Goal: Information Seeking & Learning: Learn about a topic

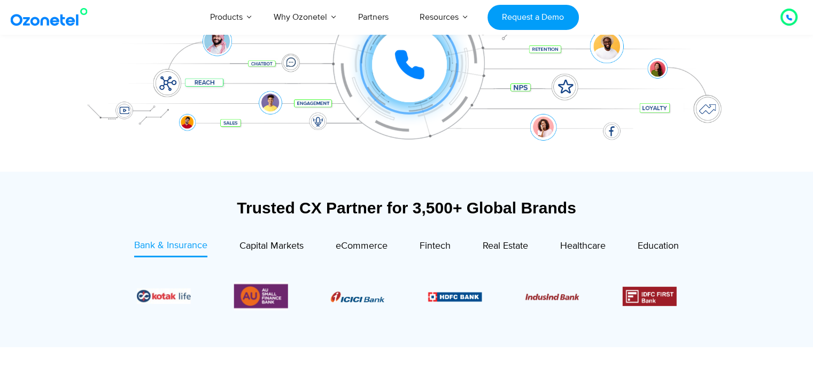
scroll to position [214, 0]
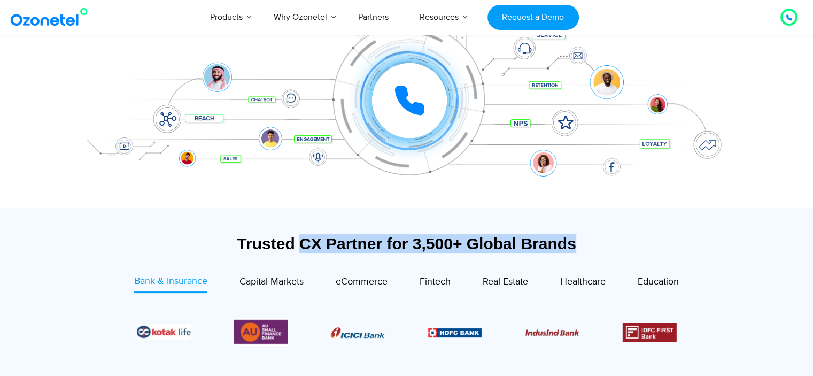
drag, startPoint x: 303, startPoint y: 244, endPoint x: 633, endPoint y: 243, distance: 329.9
click at [620, 246] on div "Trusted CX Partner for 3,500+ Global Brands" at bounding box center [407, 243] width 658 height 19
click at [634, 242] on div "Trusted CX Partner for 3,500+ Global Brands" at bounding box center [407, 243] width 658 height 19
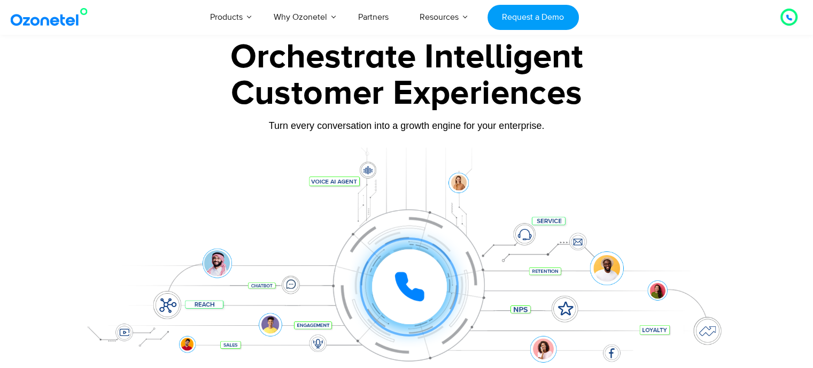
scroll to position [0, 0]
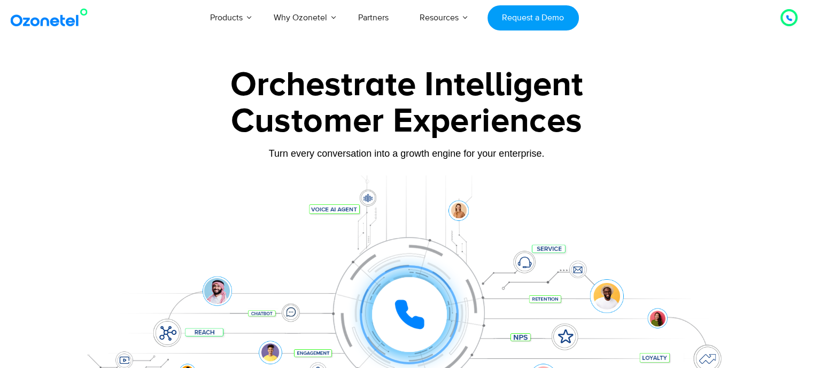
click at [787, 14] on div at bounding box center [789, 17] width 6 height 13
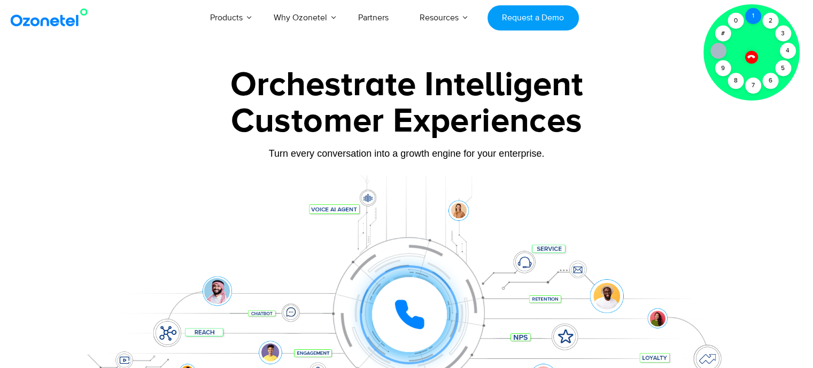
click at [752, 20] on div "1" at bounding box center [753, 16] width 16 height 16
click at [750, 58] on icon at bounding box center [751, 56] width 9 height 9
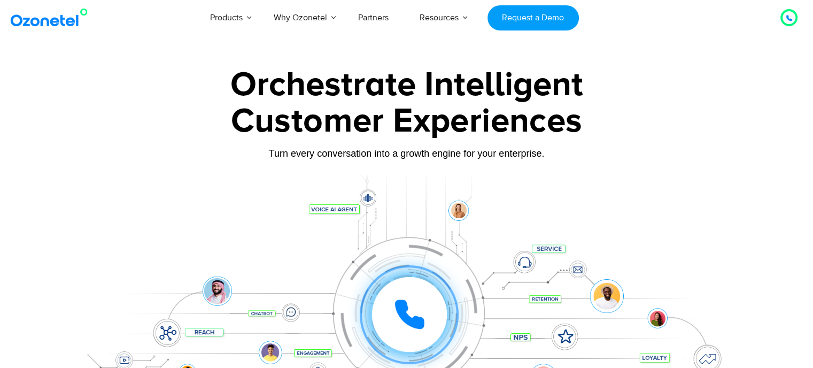
click at [25, 121] on div at bounding box center [406, 239] width 813 height 364
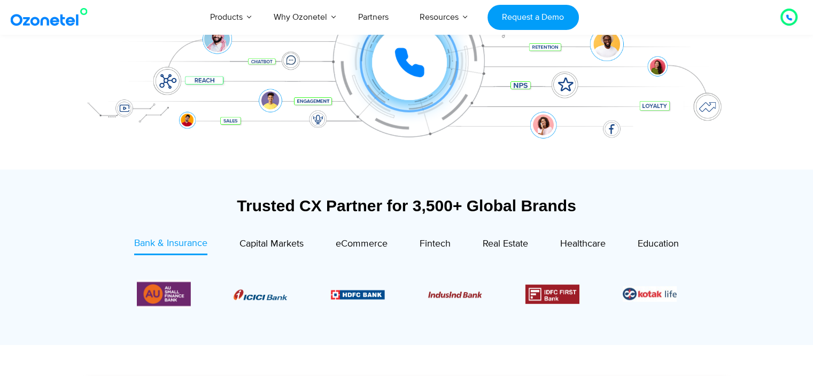
scroll to position [321, 0]
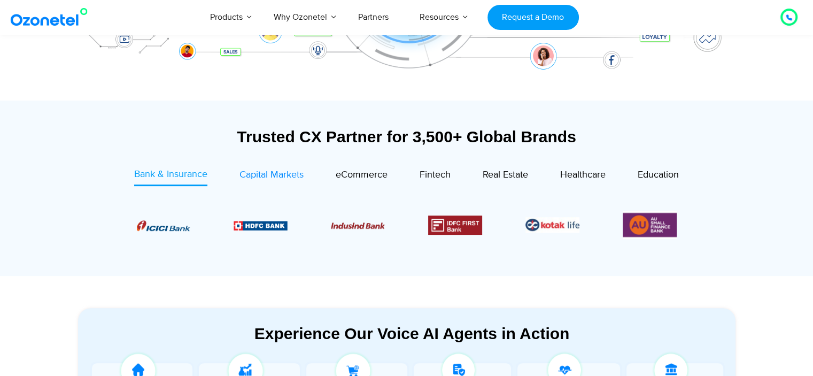
click at [267, 182] on link "Capital Markets" at bounding box center [272, 176] width 64 height 18
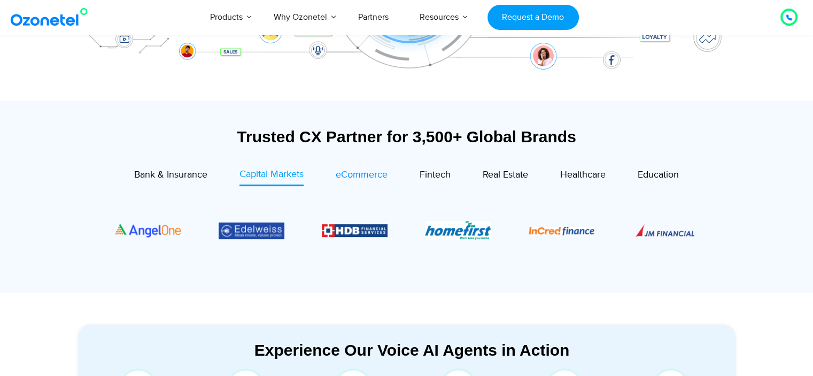
click at [356, 173] on span "eCommerce" at bounding box center [362, 175] width 52 height 12
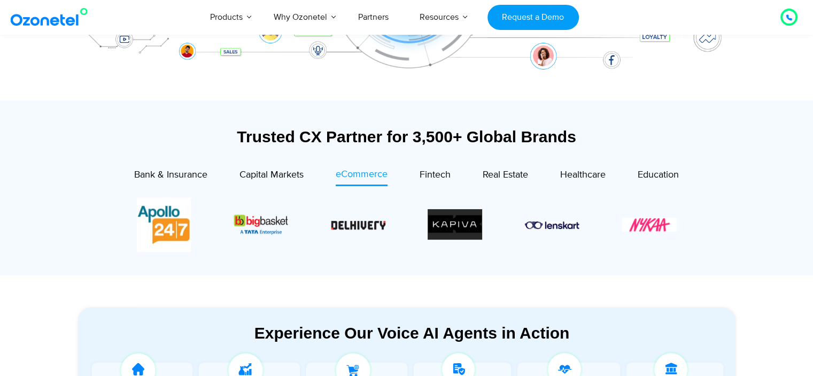
drag, startPoint x: 421, startPoint y: 172, endPoint x: 500, endPoint y: 219, distance: 91.6
click at [421, 172] on span "Fintech" at bounding box center [435, 175] width 31 height 12
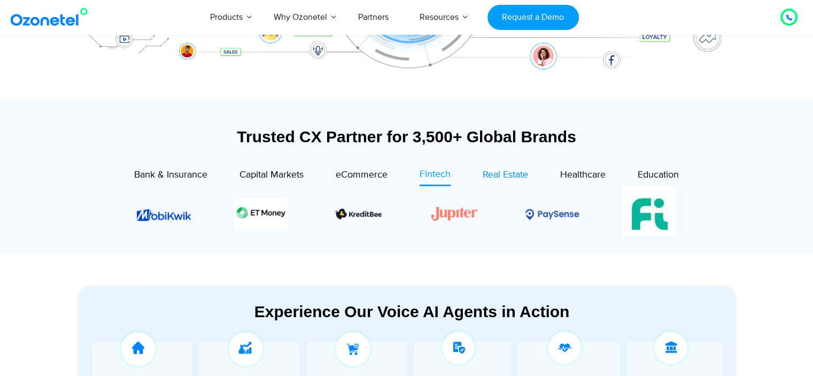
click at [502, 168] on div "Real Estate" at bounding box center [505, 175] width 45 height 14
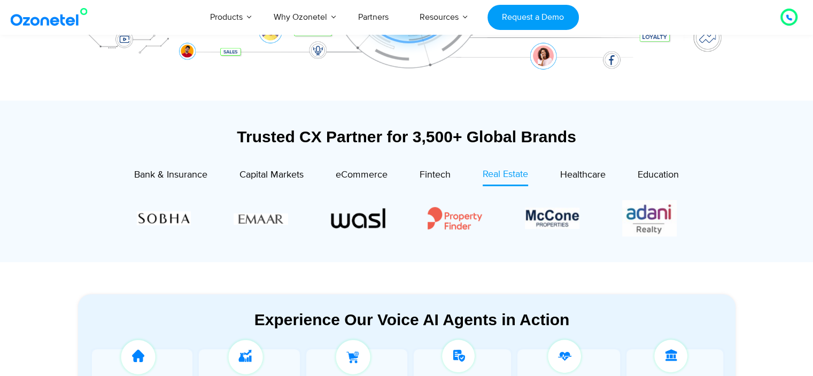
click at [552, 178] on div "Healthcare" at bounding box center [567, 176] width 78 height 19
click at [571, 175] on span "Healthcare" at bounding box center [582, 175] width 45 height 12
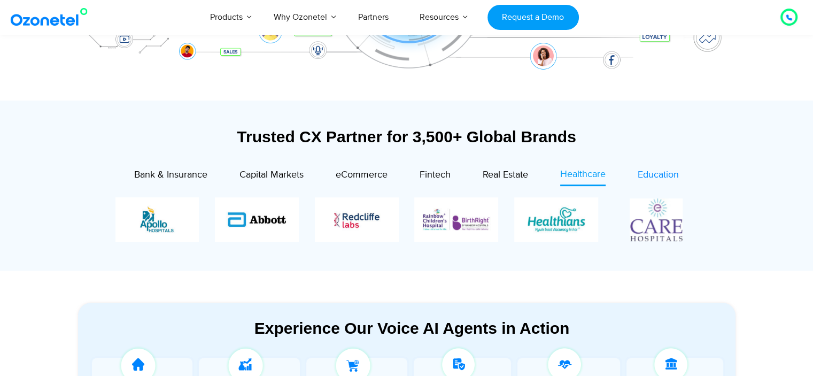
click at [663, 172] on span "Education" at bounding box center [658, 175] width 41 height 12
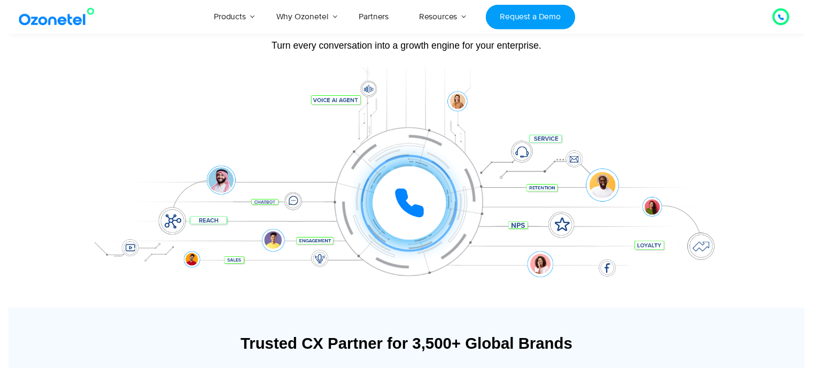
scroll to position [0, 0]
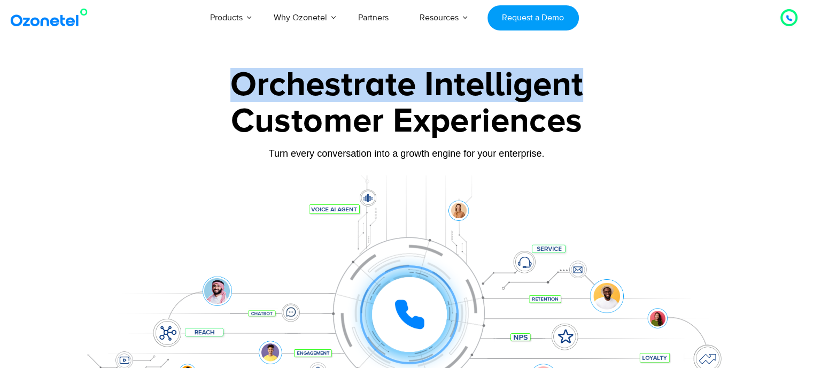
drag, startPoint x: 241, startPoint y: 83, endPoint x: 614, endPoint y: 91, distance: 372.8
click at [614, 91] on div "Orchestrate Intelligent" at bounding box center [407, 85] width 668 height 34
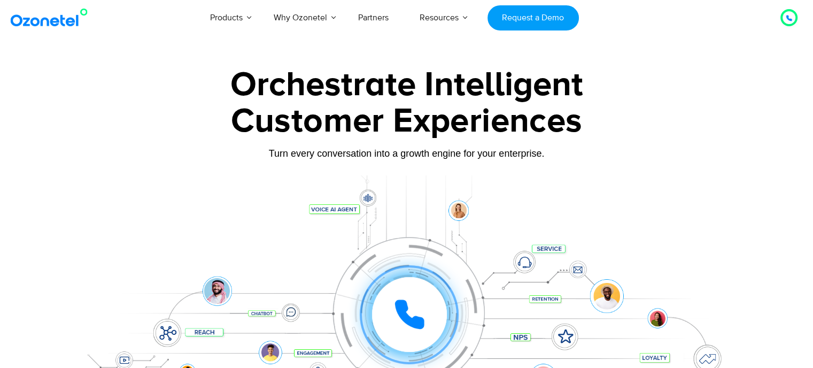
click at [631, 98] on div "Customer Experiences" at bounding box center [407, 121] width 668 height 51
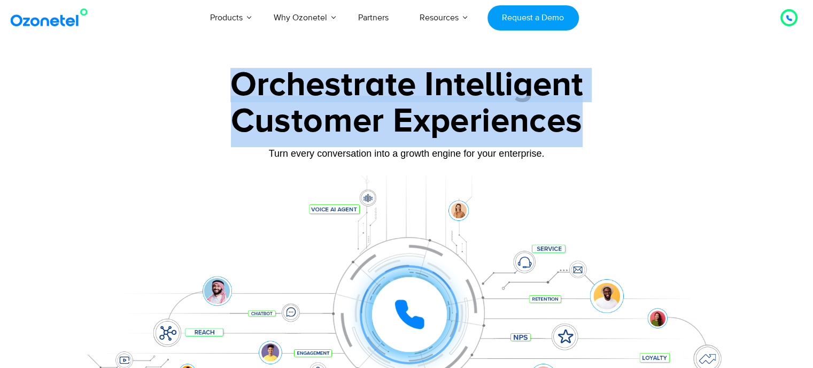
drag, startPoint x: 580, startPoint y: 125, endPoint x: 235, endPoint y: 89, distance: 346.2
click at [235, 89] on div "Orchestrate Intelligent Customer Experiences Turn every conversation into a gro…" at bounding box center [407, 244] width 668 height 353
click at [270, 96] on div "Customer Experiences" at bounding box center [407, 121] width 668 height 51
drag, startPoint x: 233, startPoint y: 87, endPoint x: 594, endPoint y: 128, distance: 362.7
click at [592, 128] on div "Orchestrate Intelligent Customer Experiences Turn every conversation into a gro…" at bounding box center [407, 244] width 668 height 353
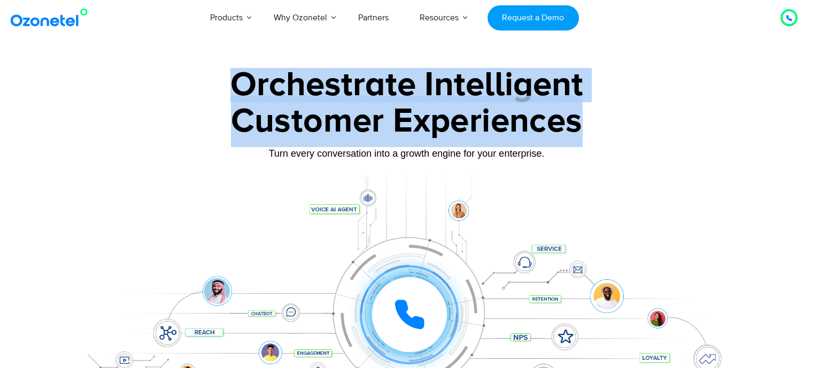
click at [594, 128] on div "Customer Experiences" at bounding box center [407, 121] width 668 height 51
drag, startPoint x: 582, startPoint y: 124, endPoint x: 689, endPoint y: 117, distance: 107.2
click at [233, 83] on div "Orchestrate Intelligent Customer Experiences Turn every conversation into a gro…" at bounding box center [407, 244] width 668 height 353
click at [422, 110] on div "Customer Experiences" at bounding box center [407, 121] width 668 height 51
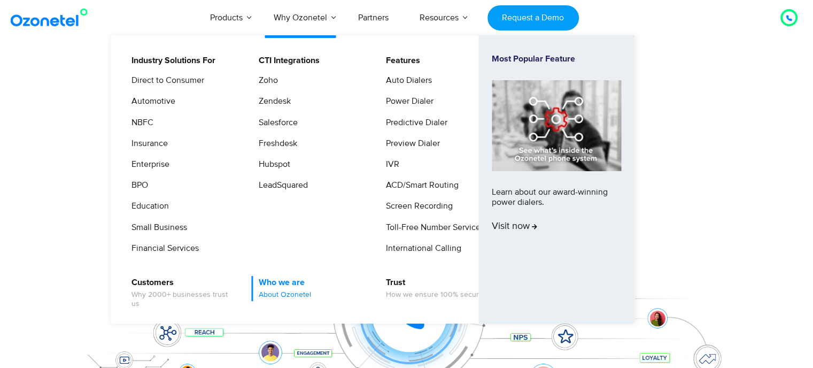
click at [297, 287] on link "Who we are About Ozonetel" at bounding box center [282, 288] width 61 height 25
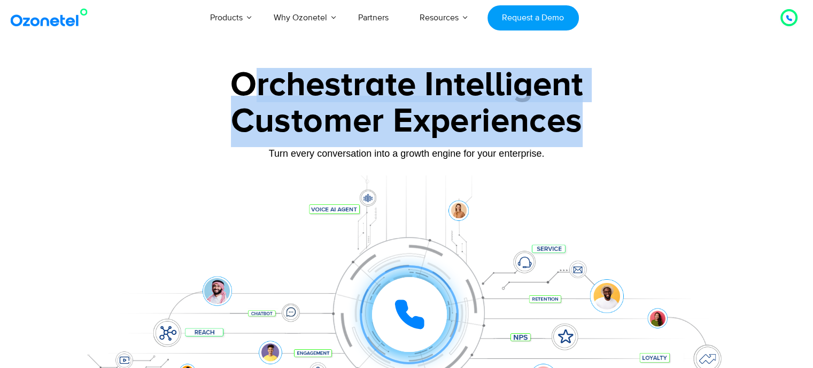
drag, startPoint x: 247, startPoint y: 82, endPoint x: 581, endPoint y: 109, distance: 335.2
click at [581, 109] on div "Orchestrate Intelligent Customer Experiences Turn every conversation into a gro…" at bounding box center [407, 244] width 668 height 353
click at [600, 113] on div "Customer Experiences" at bounding box center [407, 121] width 668 height 51
drag, startPoint x: 237, startPoint y: 81, endPoint x: 600, endPoint y: 120, distance: 365.2
click at [600, 120] on div "Orchestrate Intelligent Customer Experiences Turn every conversation into a gro…" at bounding box center [407, 244] width 668 height 353
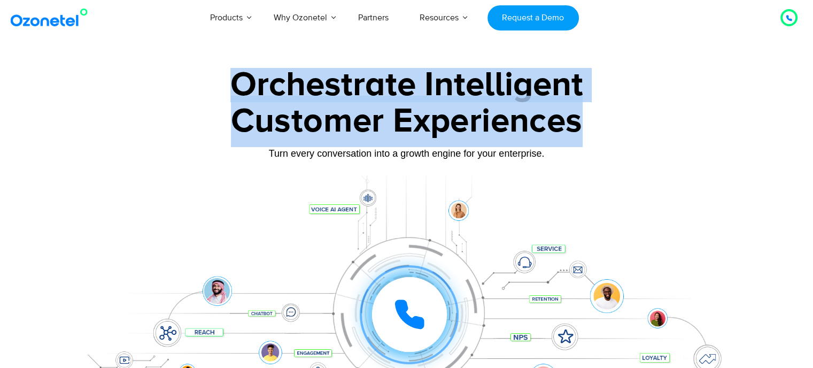
click at [692, 95] on div "Orchestrate Intelligent Customer Experiences Turn every conversation into a gro…" at bounding box center [407, 244] width 668 height 353
click at [526, 111] on div "Customer Experiences" at bounding box center [407, 121] width 668 height 51
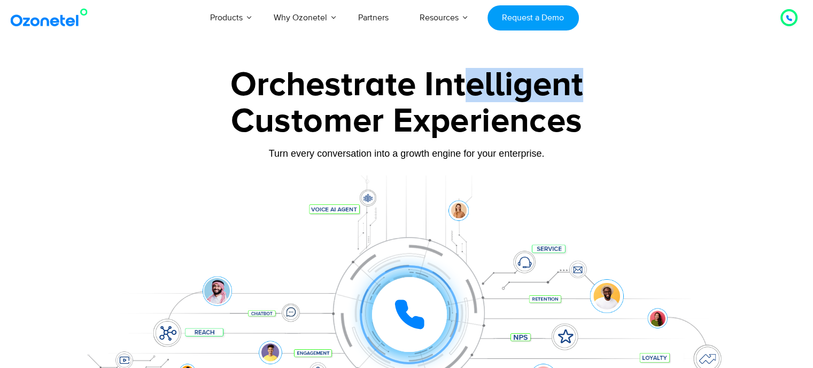
drag, startPoint x: 476, startPoint y: 95, endPoint x: 617, endPoint y: 111, distance: 141.5
click at [585, 95] on div "Orchestrate Intelligent" at bounding box center [407, 85] width 668 height 34
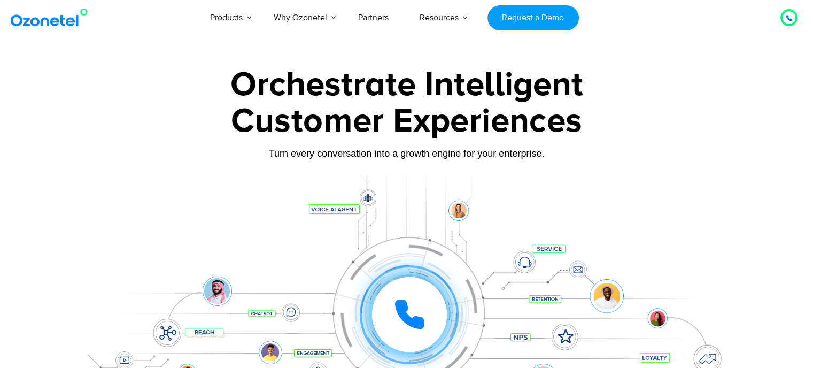
click at [620, 111] on div "Customer Experiences" at bounding box center [407, 121] width 668 height 51
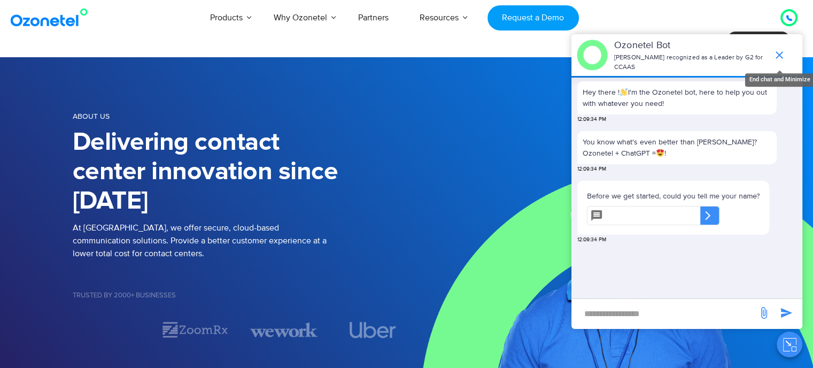
click at [781, 49] on icon "end chat or minimize" at bounding box center [779, 55] width 13 height 13
